Goal: Task Accomplishment & Management: Use online tool/utility

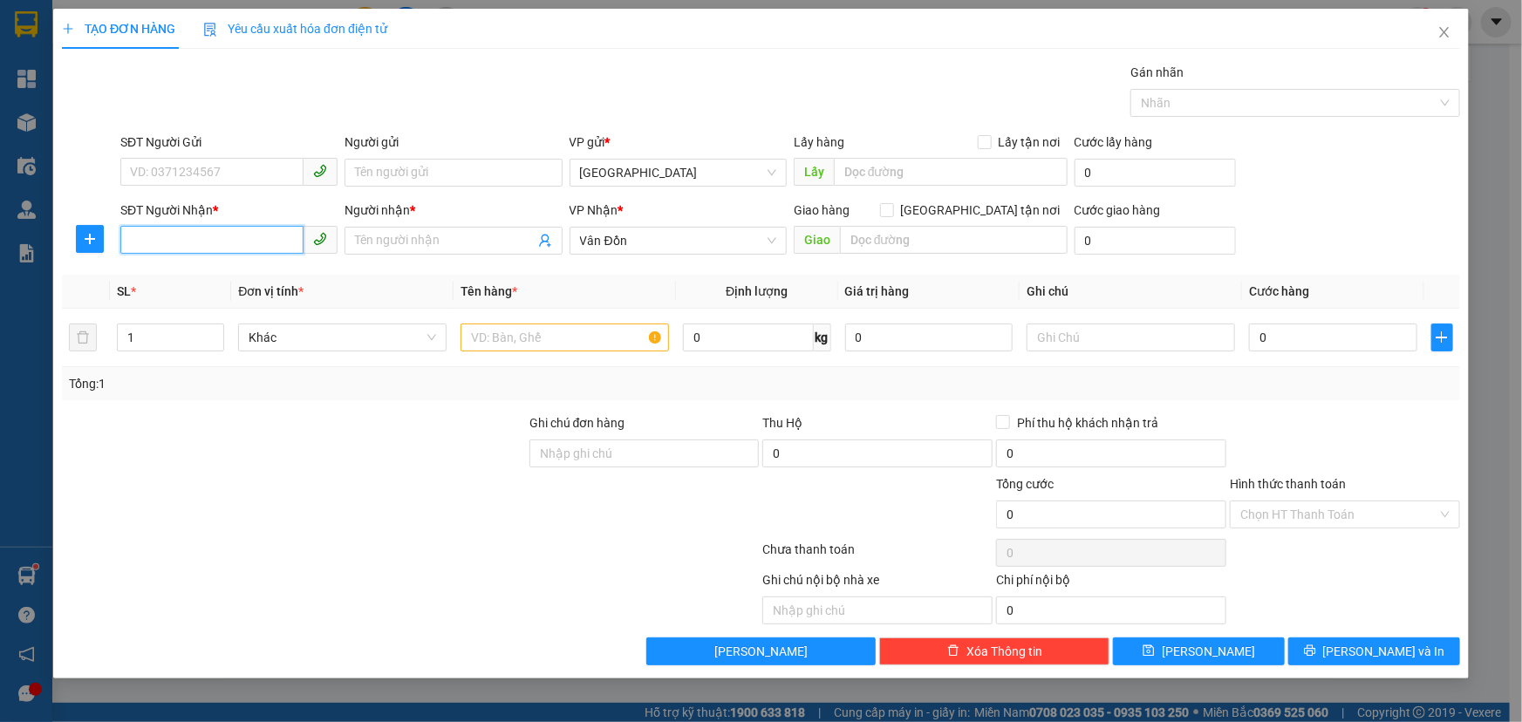
click at [200, 251] on input "SĐT Người Nhận *" at bounding box center [211, 240] width 183 height 28
type input "0326861021"
click at [417, 236] on input "Người nhận *" at bounding box center [444, 240] width 179 height 19
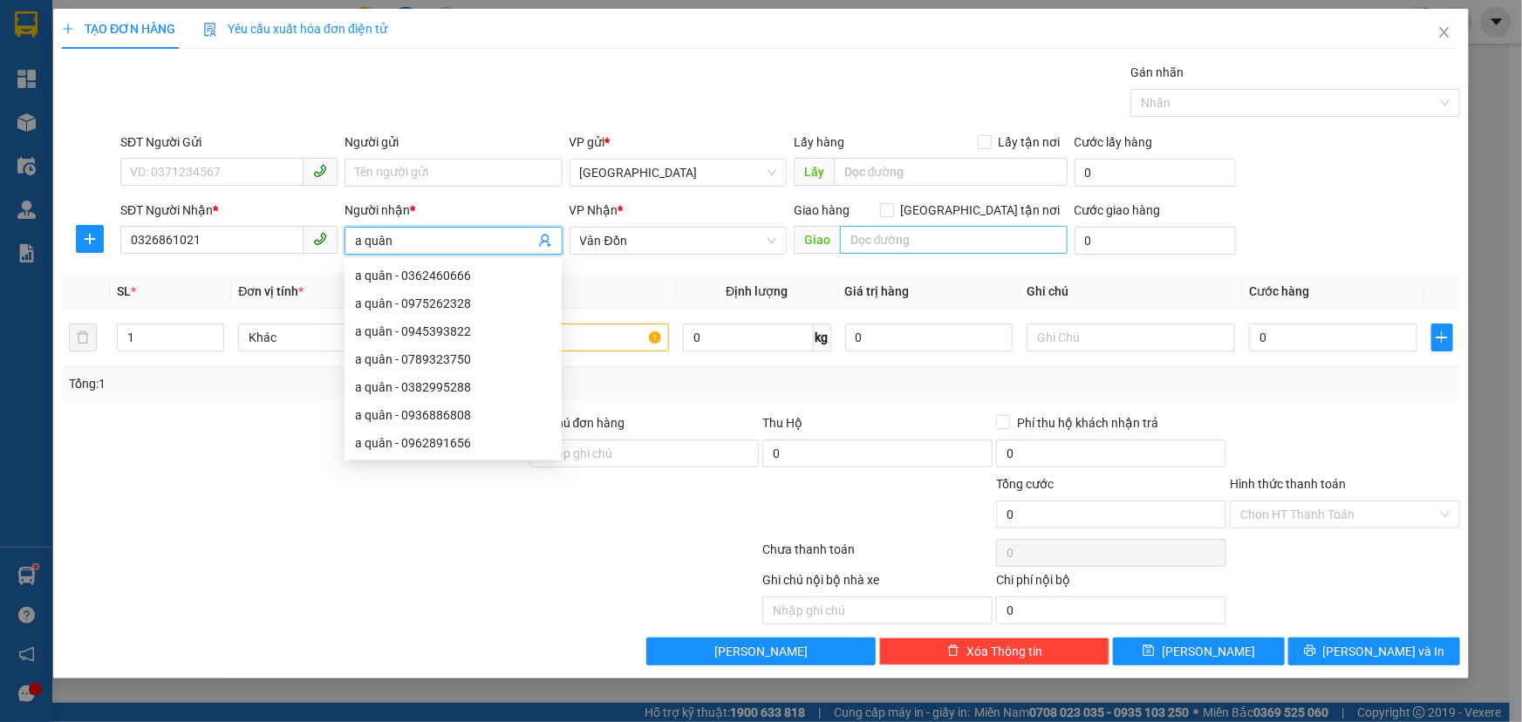
type input "a quân"
click at [933, 240] on input "text" at bounding box center [954, 240] width 228 height 28
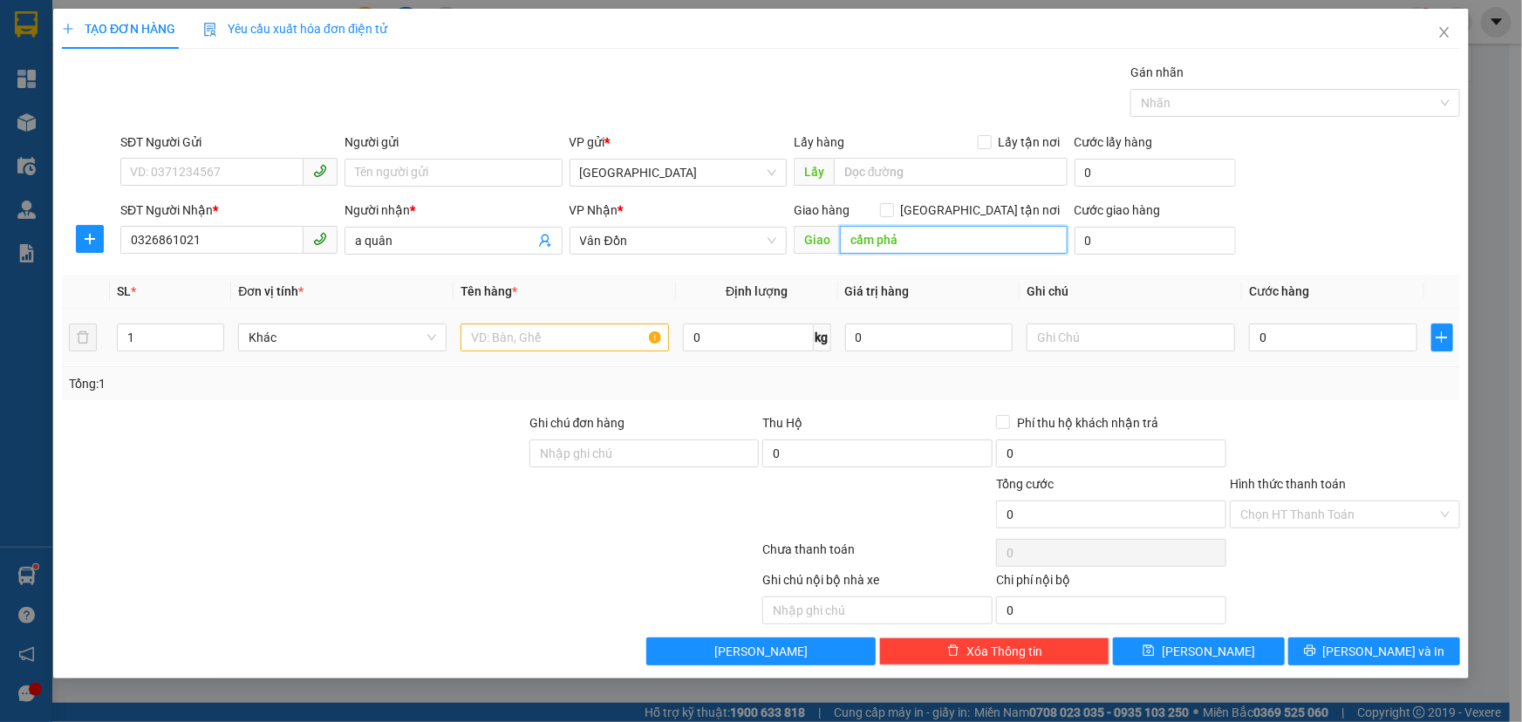
type input "cẩm phả"
click at [564, 340] on input "text" at bounding box center [565, 338] width 209 height 28
type input "hộp giấy"
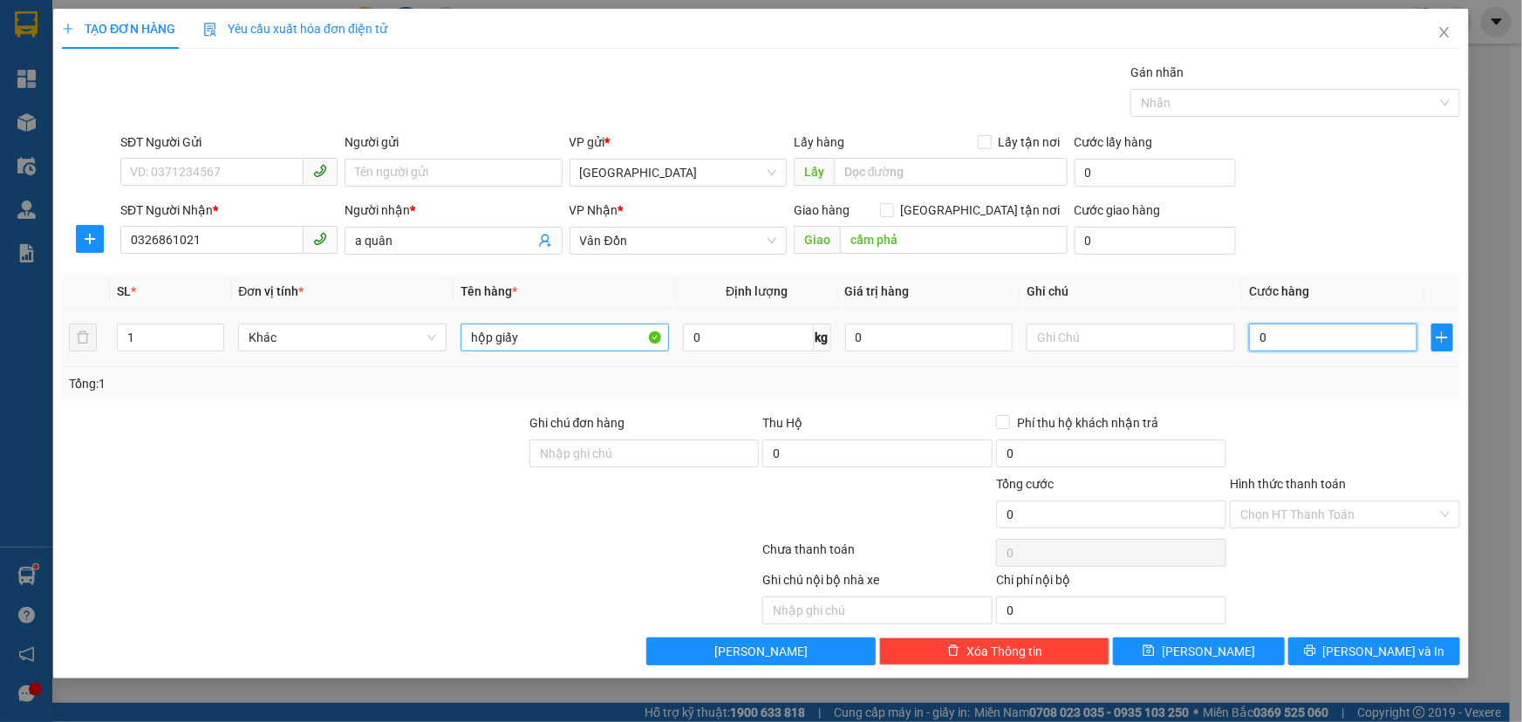
type input "7"
type input "70"
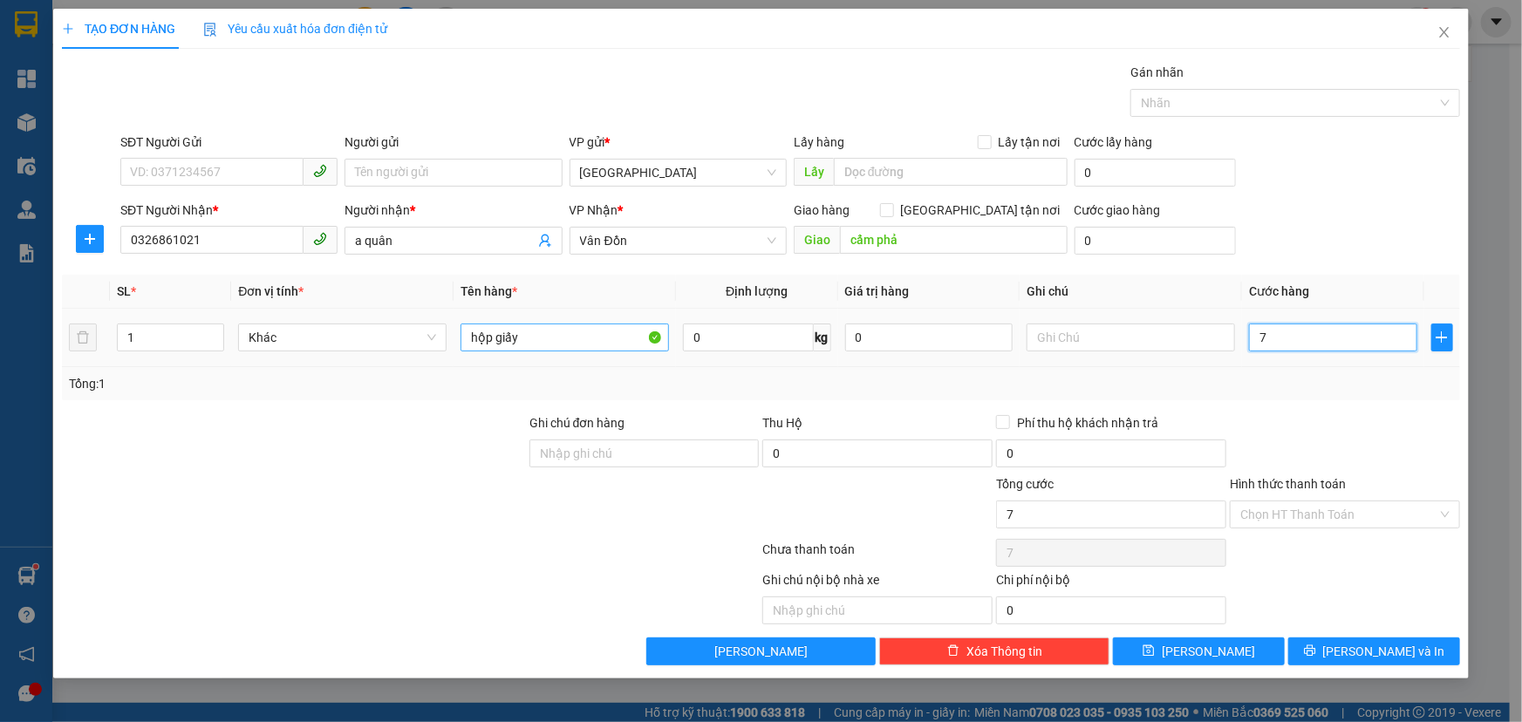
type input "70"
type input "700"
type input "7.000"
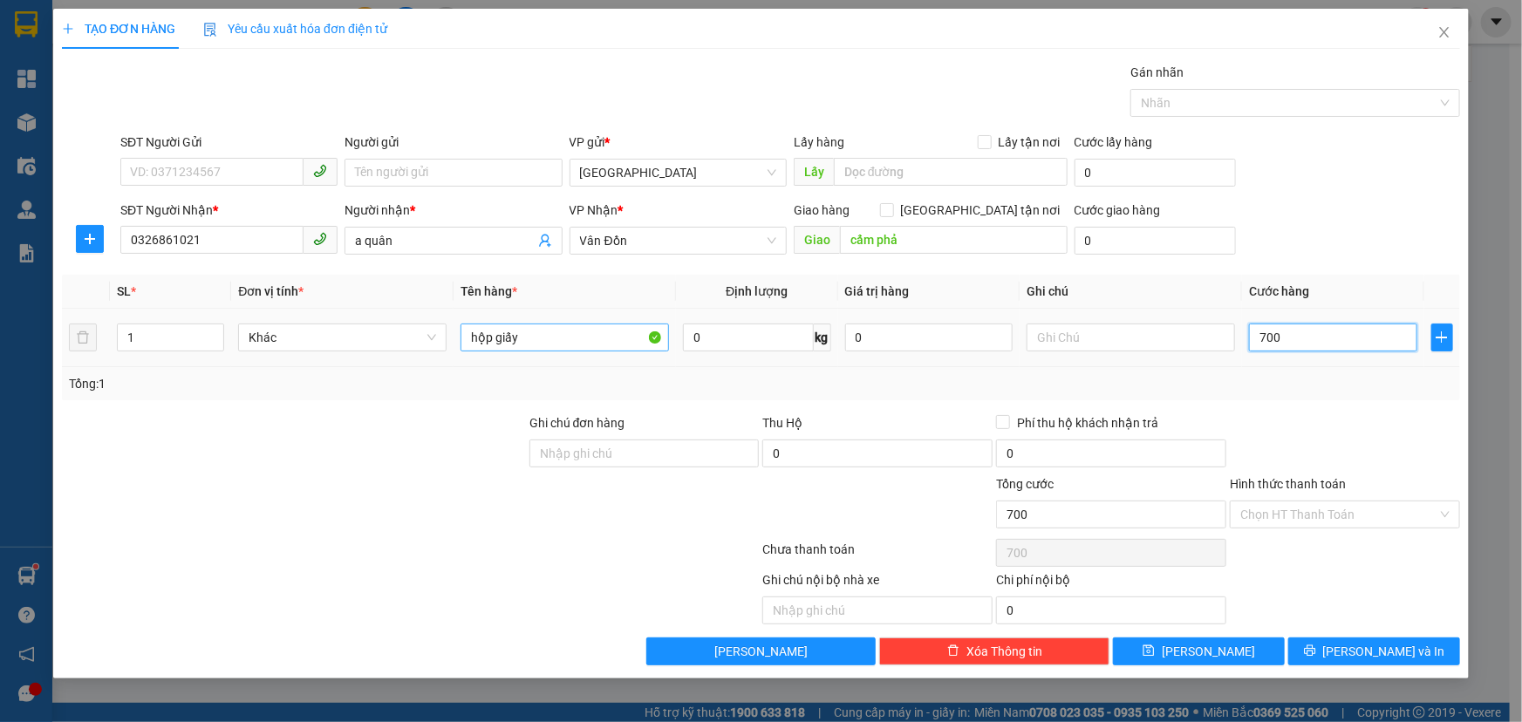
type input "7.000"
type input "70.000"
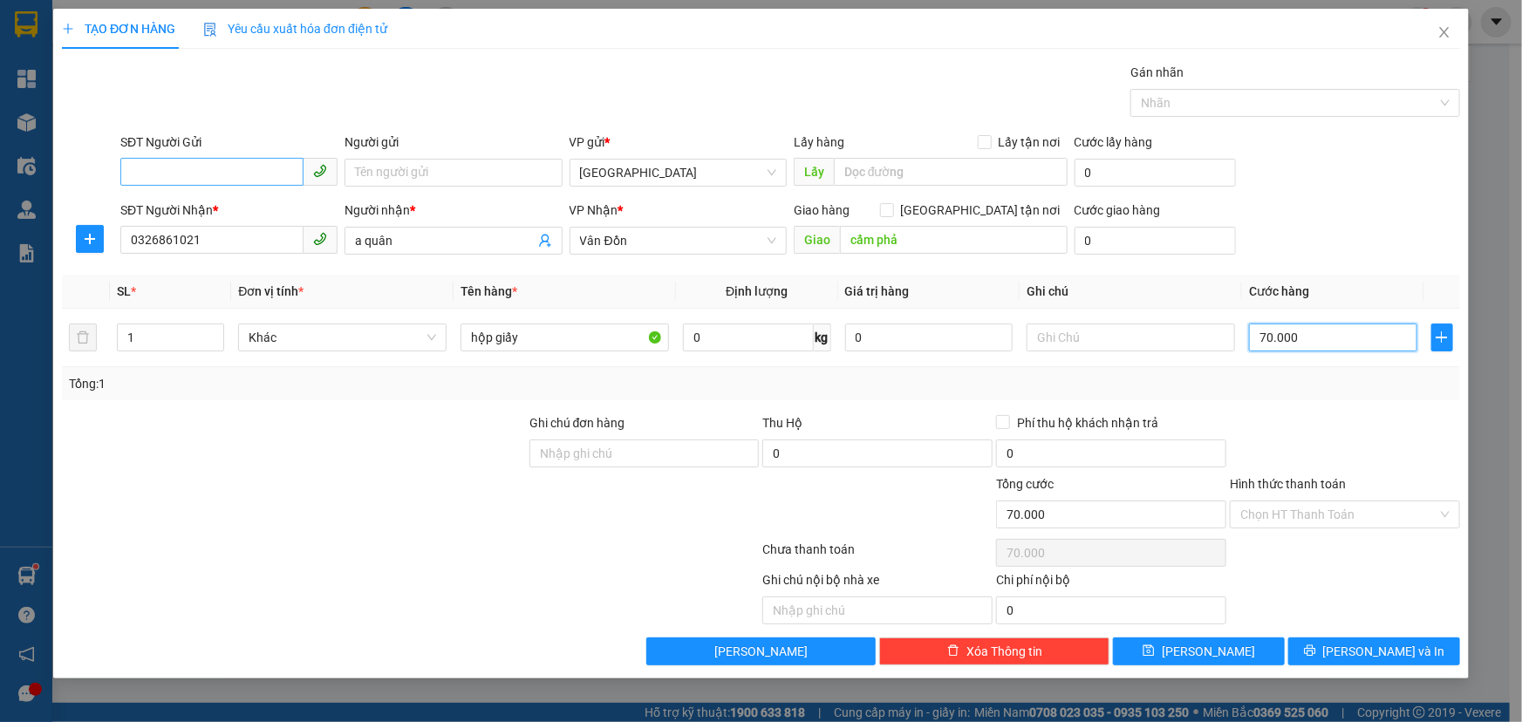
type input "70.000"
click at [156, 171] on input "SĐT Người Gửi" at bounding box center [211, 172] width 183 height 28
type input "0865230188"
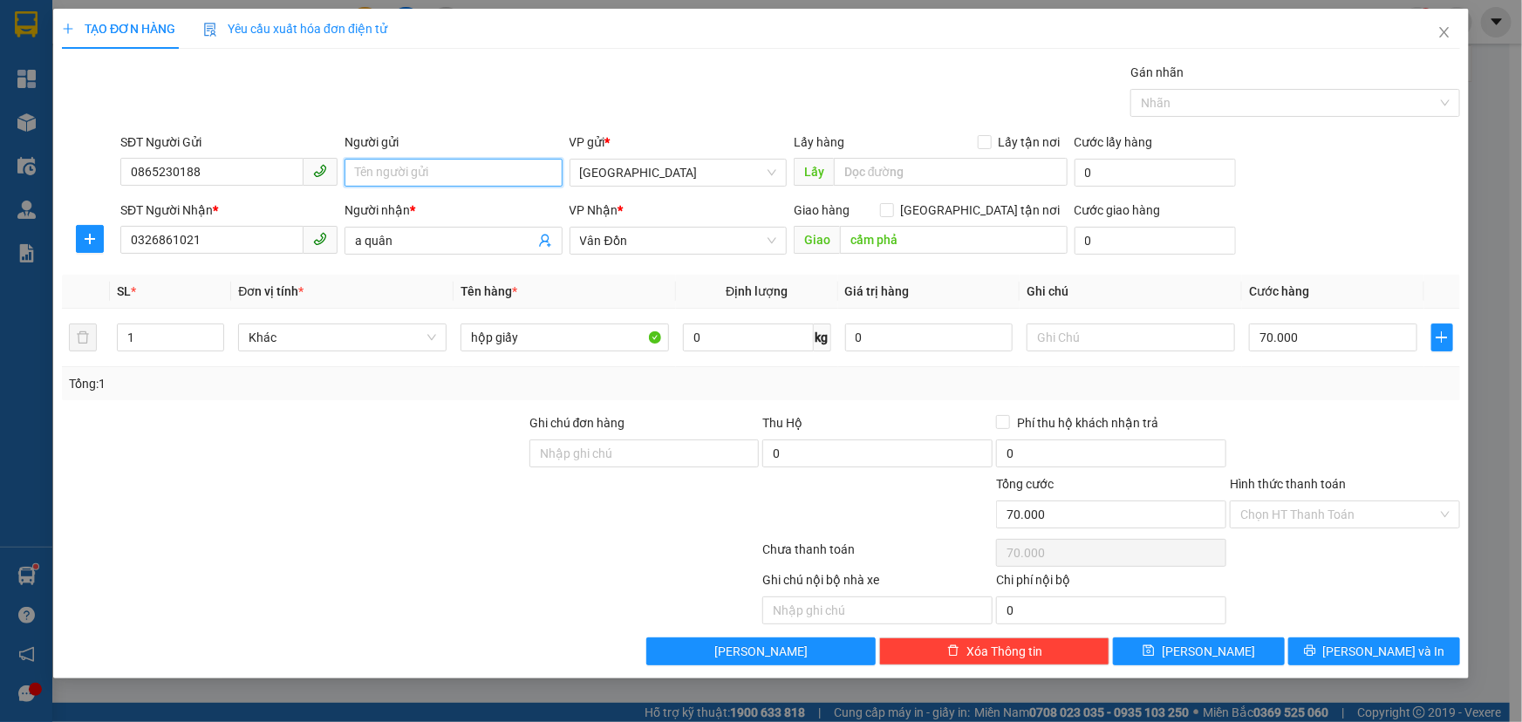
click at [365, 163] on input "Người gửi" at bounding box center [453, 173] width 217 height 28
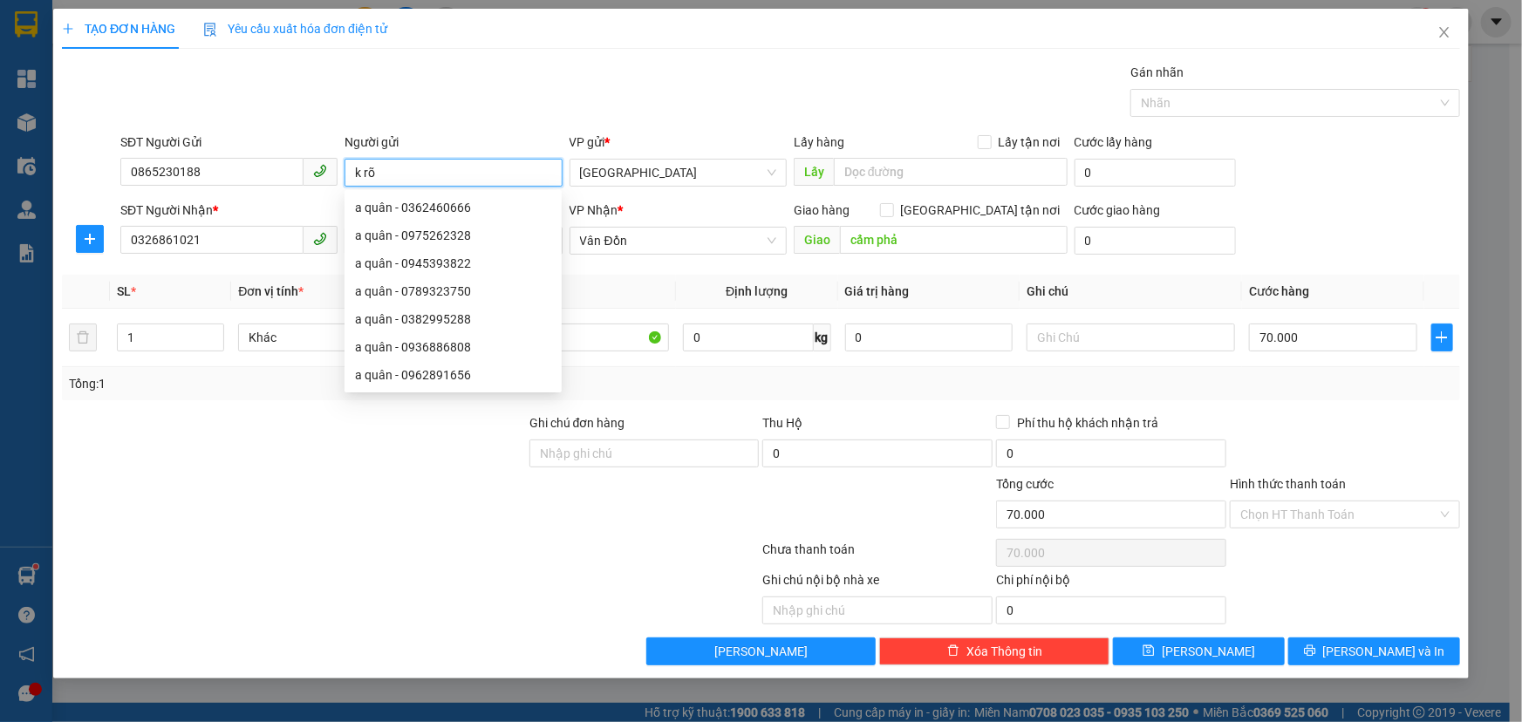
type input "k rõ"
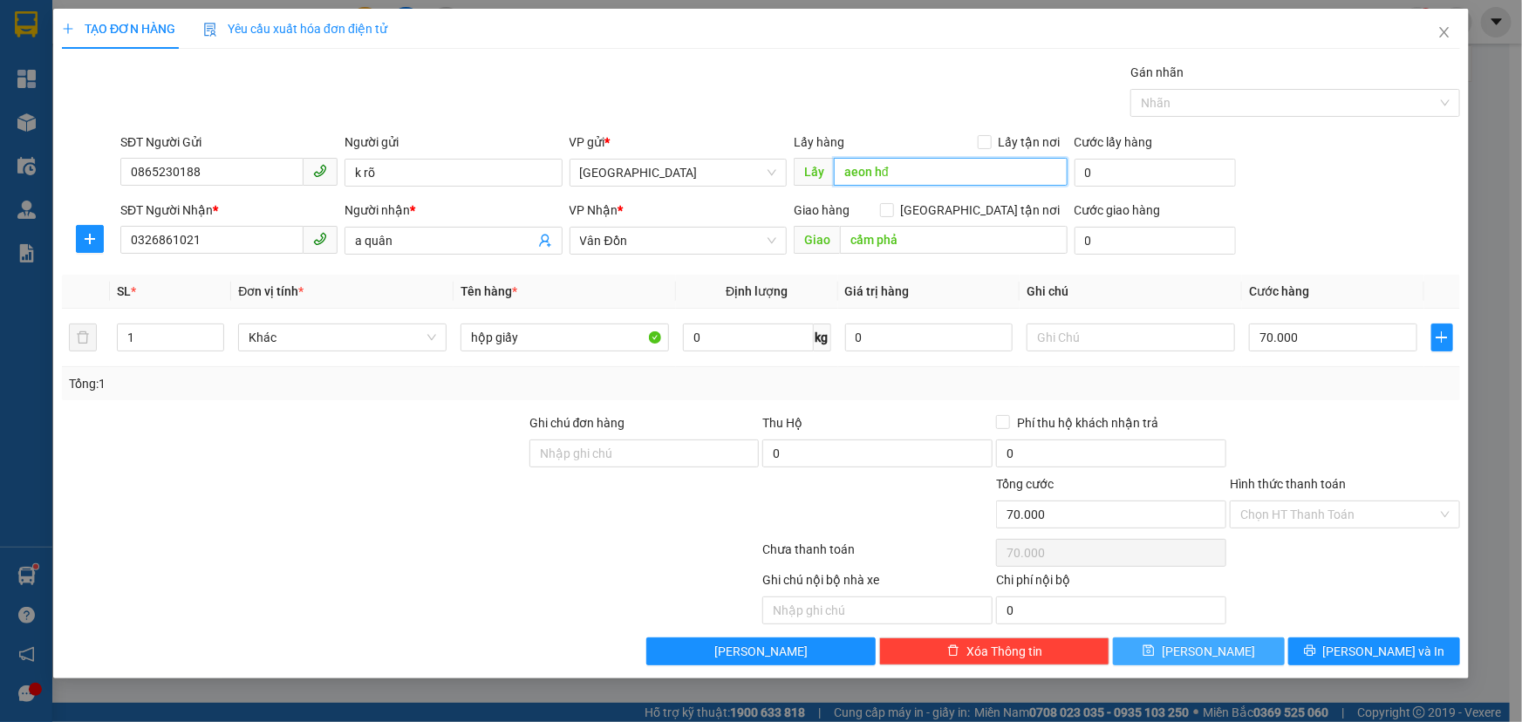
type input "aeon hđ"
click at [1243, 649] on button "[PERSON_NAME]" at bounding box center [1199, 652] width 172 height 28
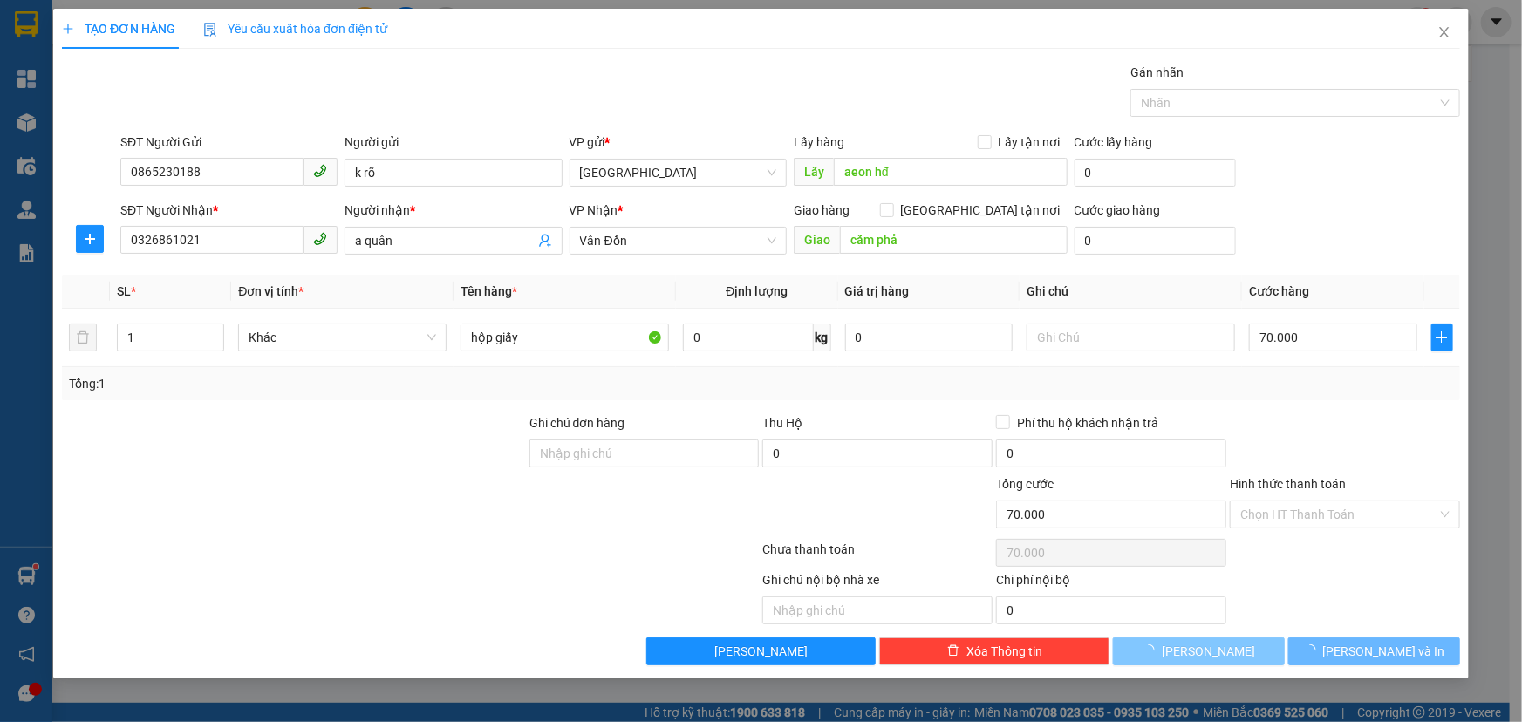
type input "0"
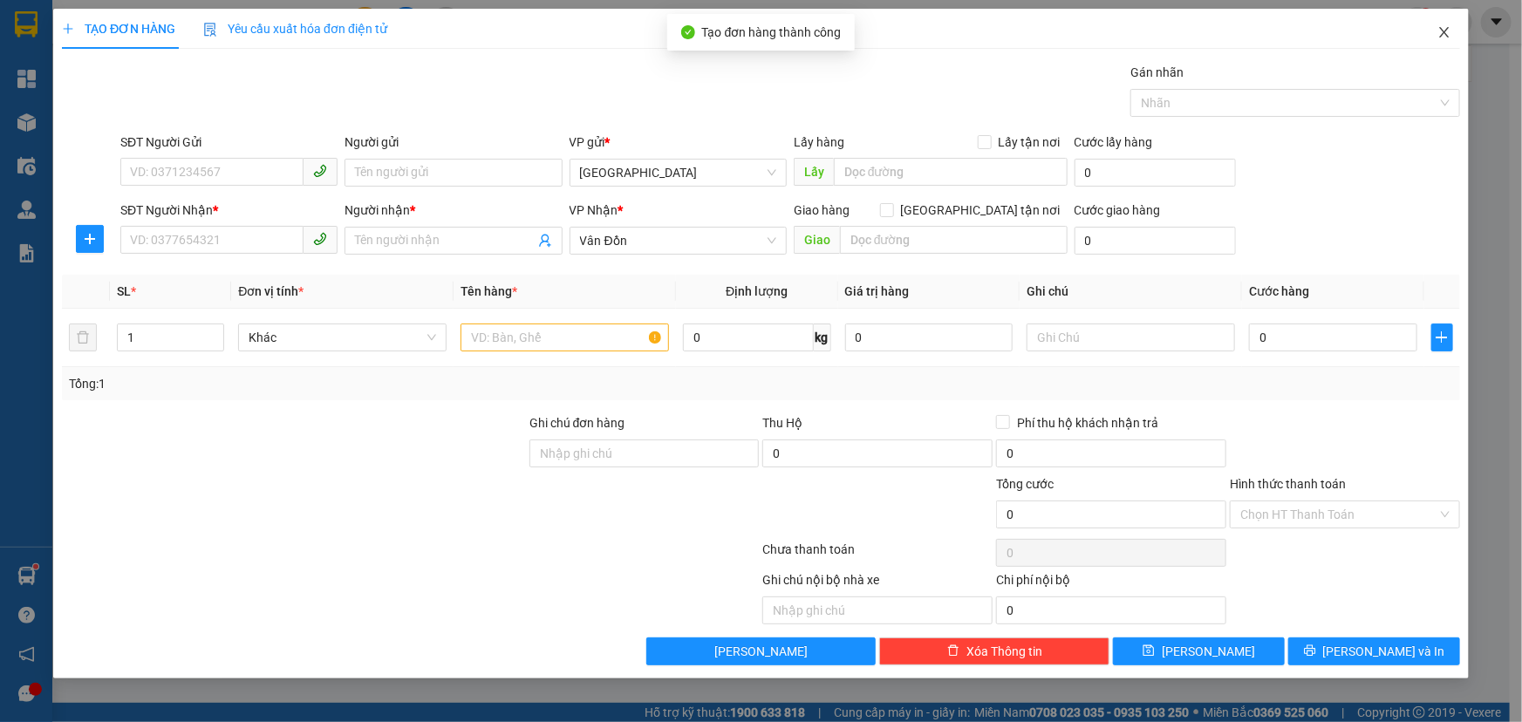
click at [1443, 30] on icon "close" at bounding box center [1445, 32] width 14 height 14
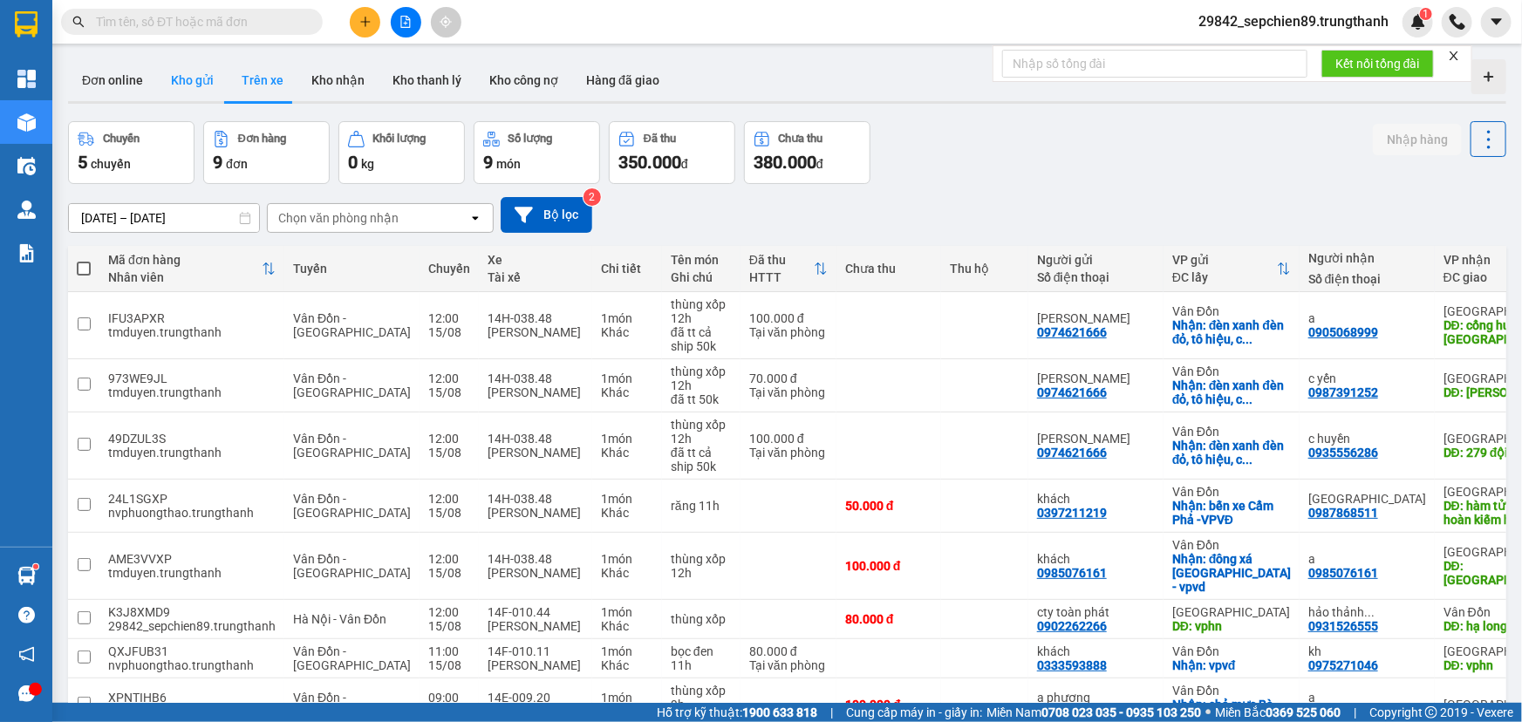
click at [188, 78] on button "Kho gửi" at bounding box center [192, 80] width 71 height 42
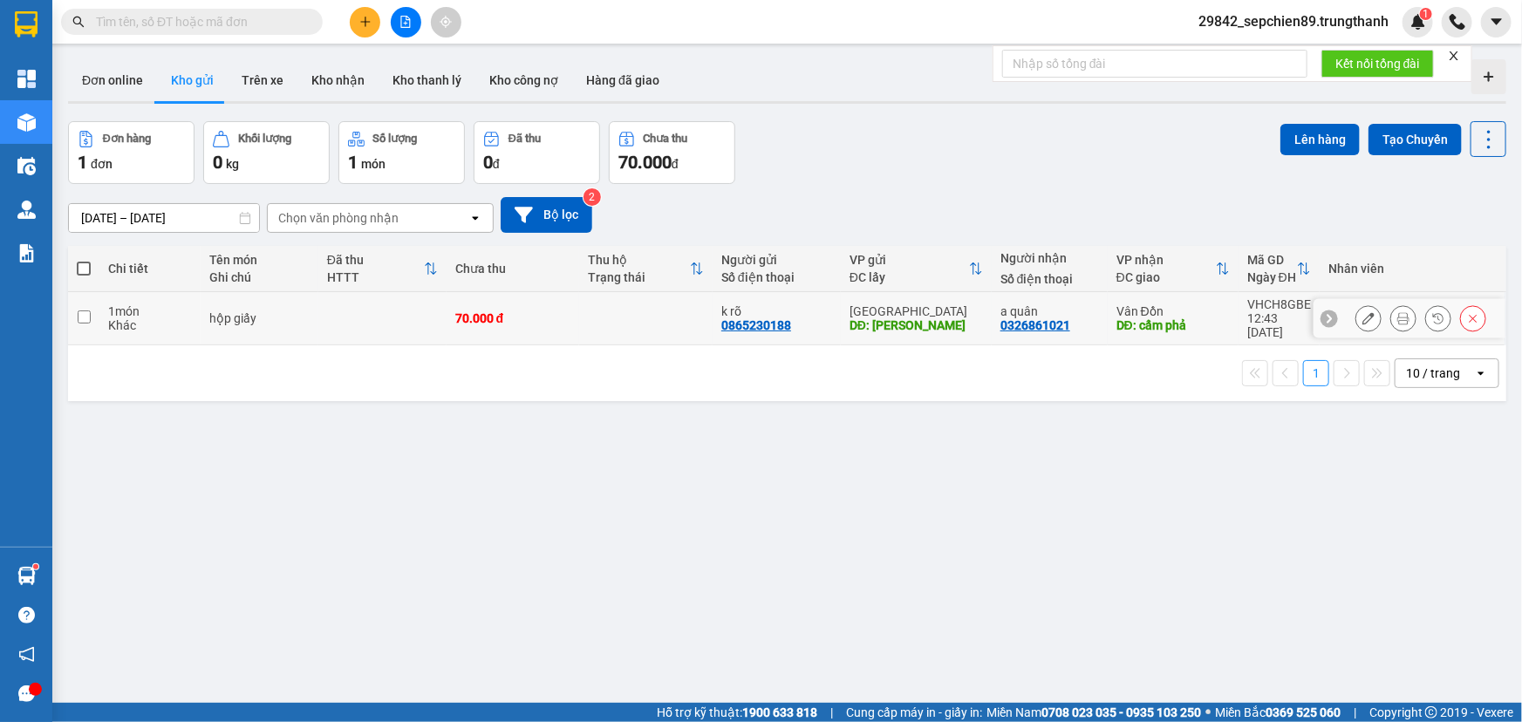
click at [84, 311] on input "checkbox" at bounding box center [84, 317] width 13 height 13
checkbox input "true"
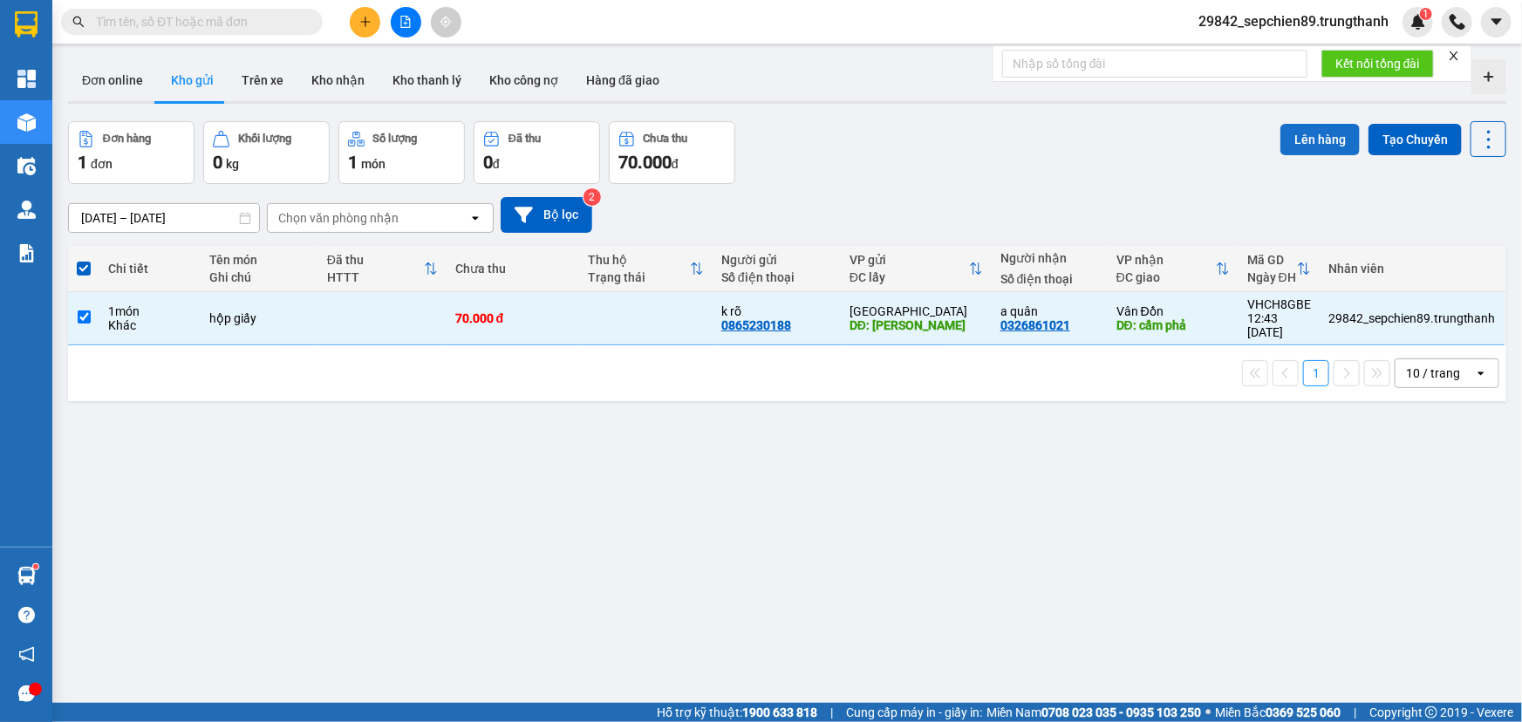
click at [1287, 140] on button "Lên hàng" at bounding box center [1320, 139] width 79 height 31
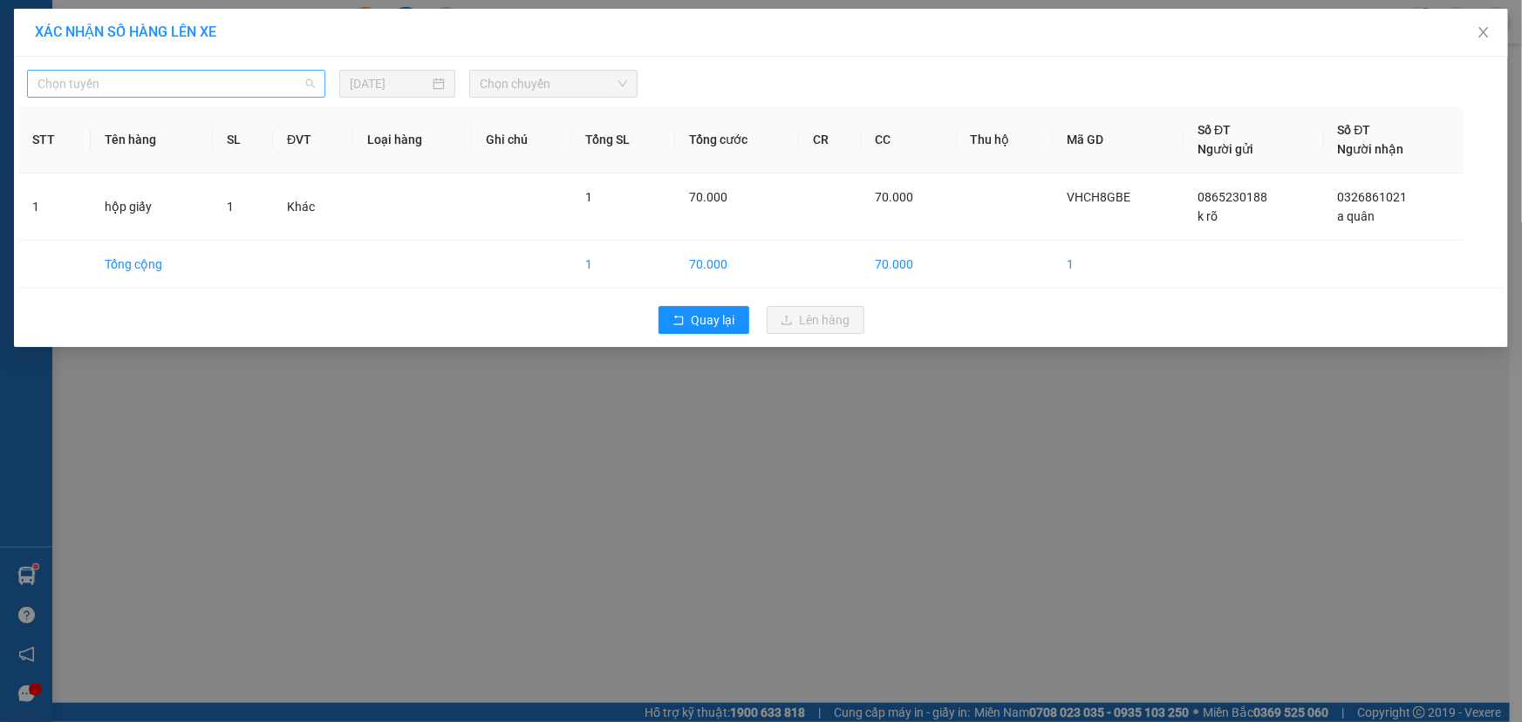
click at [184, 86] on span "Chọn tuyến" at bounding box center [176, 84] width 277 height 26
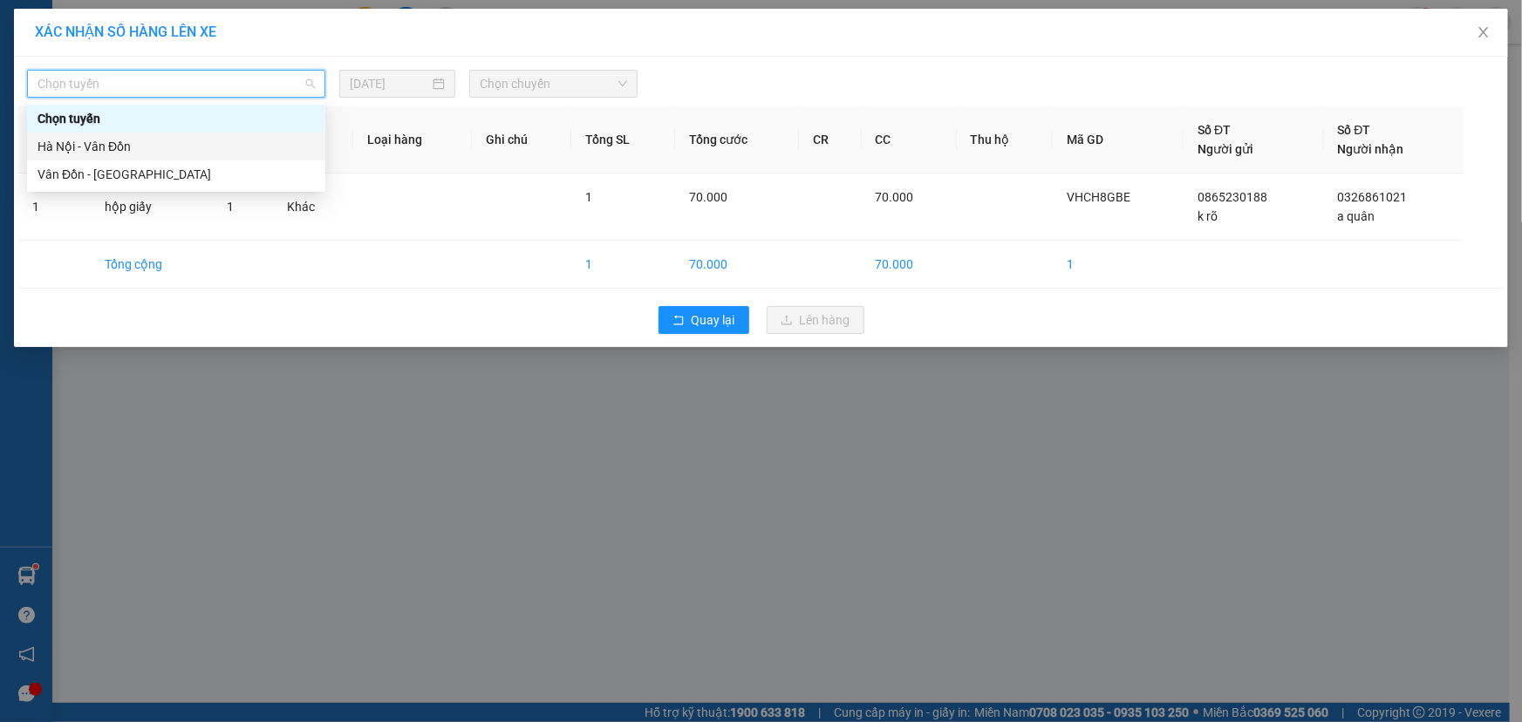
click at [144, 147] on div "Hà Nội - Vân Đồn" at bounding box center [176, 146] width 277 height 19
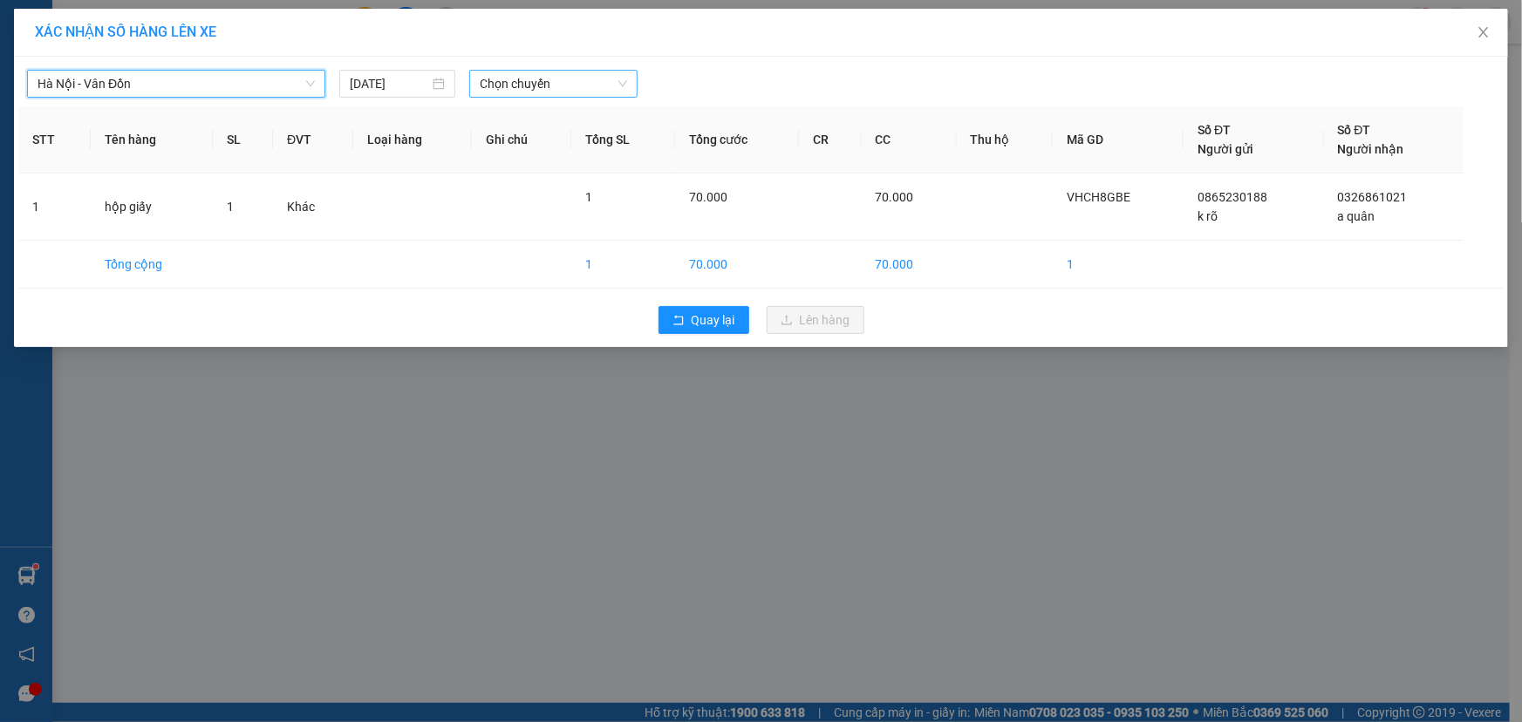
click at [550, 85] on span "Chọn chuyến" at bounding box center [553, 84] width 147 height 26
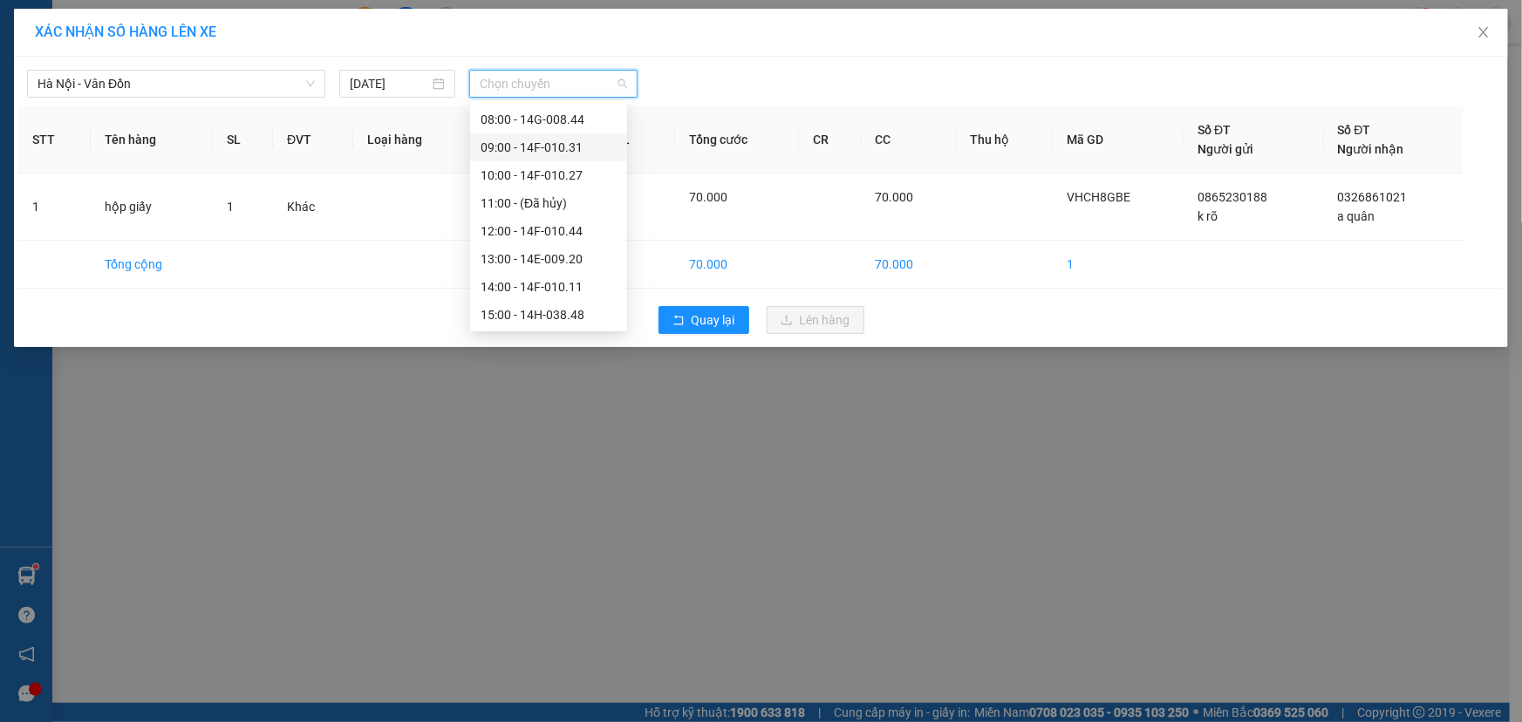
scroll to position [94, 0]
click at [552, 250] on div "13:00 - 14E-009.20" at bounding box center [549, 247] width 136 height 19
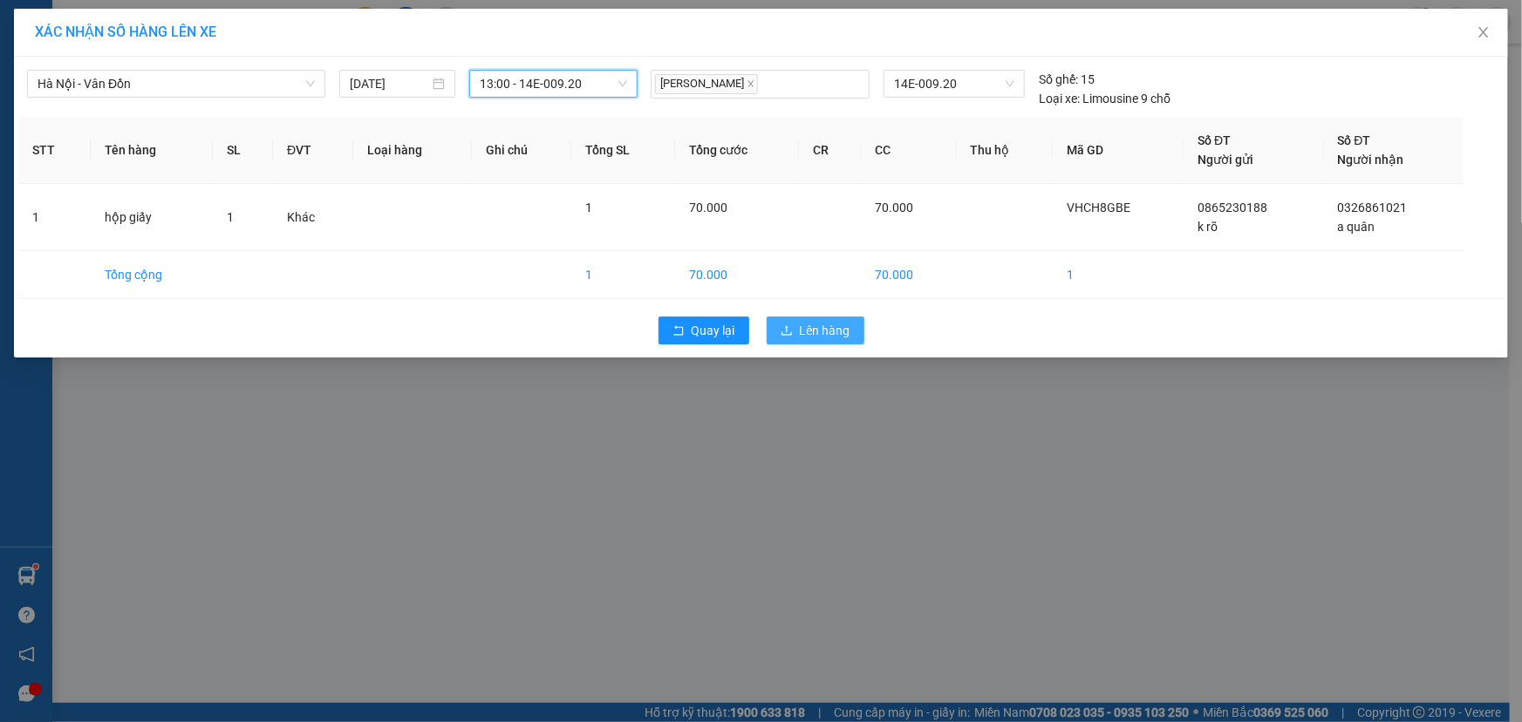
click at [823, 321] on span "Lên hàng" at bounding box center [825, 330] width 51 height 19
